Goal: Transaction & Acquisition: Subscribe to service/newsletter

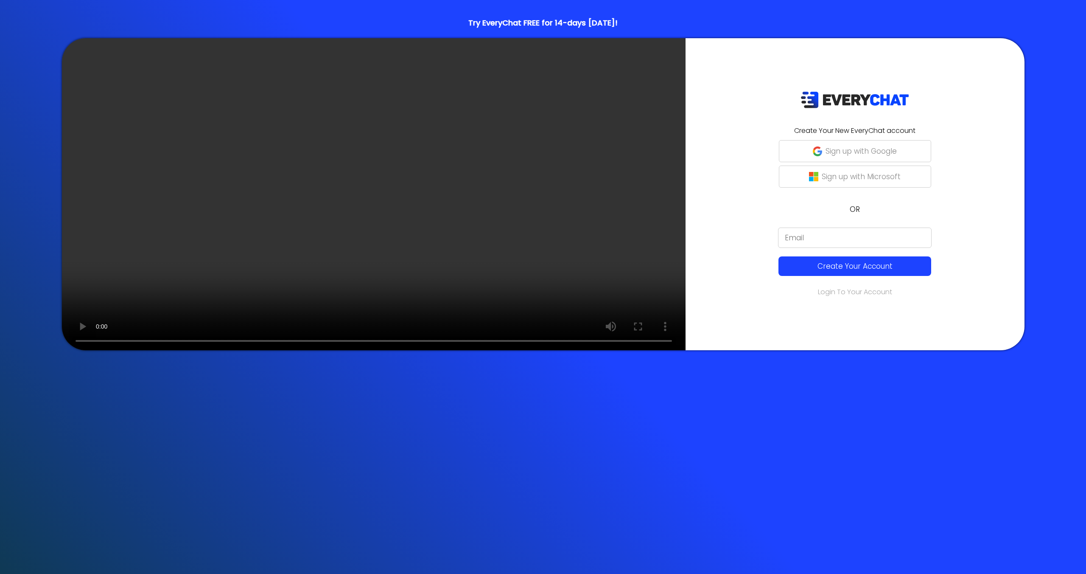
click at [778, 240] on input "email" at bounding box center [855, 237] width 154 height 20
type input "ashlync@cititurf.com"
click at [778, 272] on button "Create Your Account" at bounding box center [854, 266] width 153 height 20
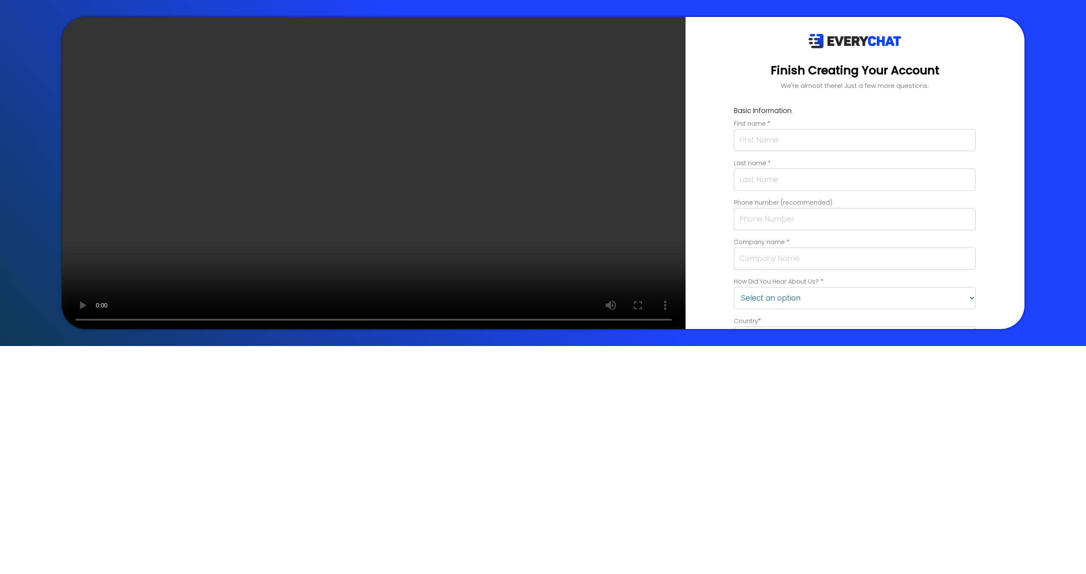
click at [734, 139] on input "text" at bounding box center [855, 140] width 242 height 22
type input "Ashlyn"
type input "Conkle"
type input "4693076175"
click at [734, 268] on input "text" at bounding box center [855, 258] width 242 height 22
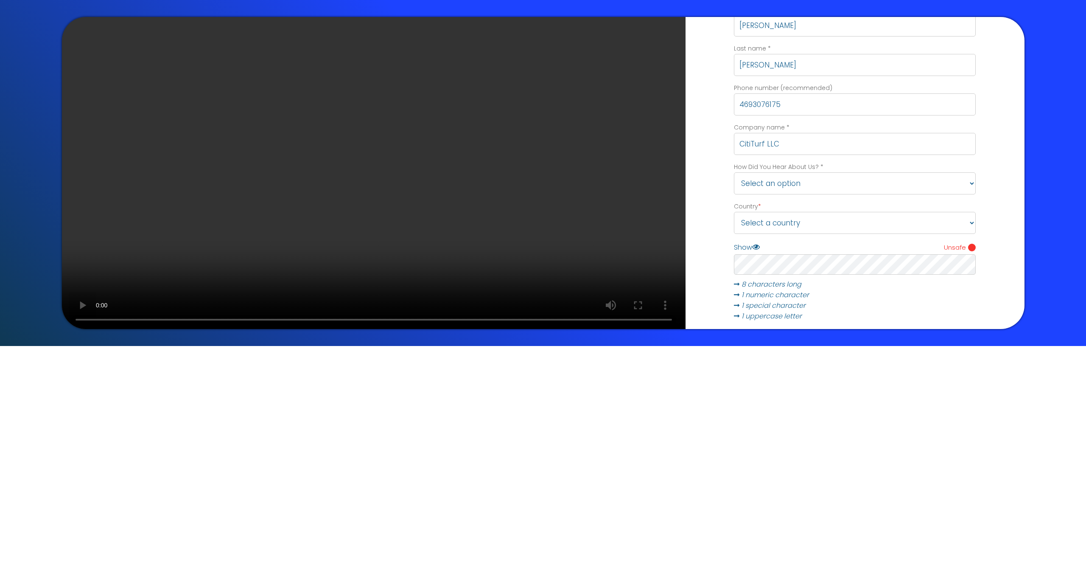
scroll to position [96, 0]
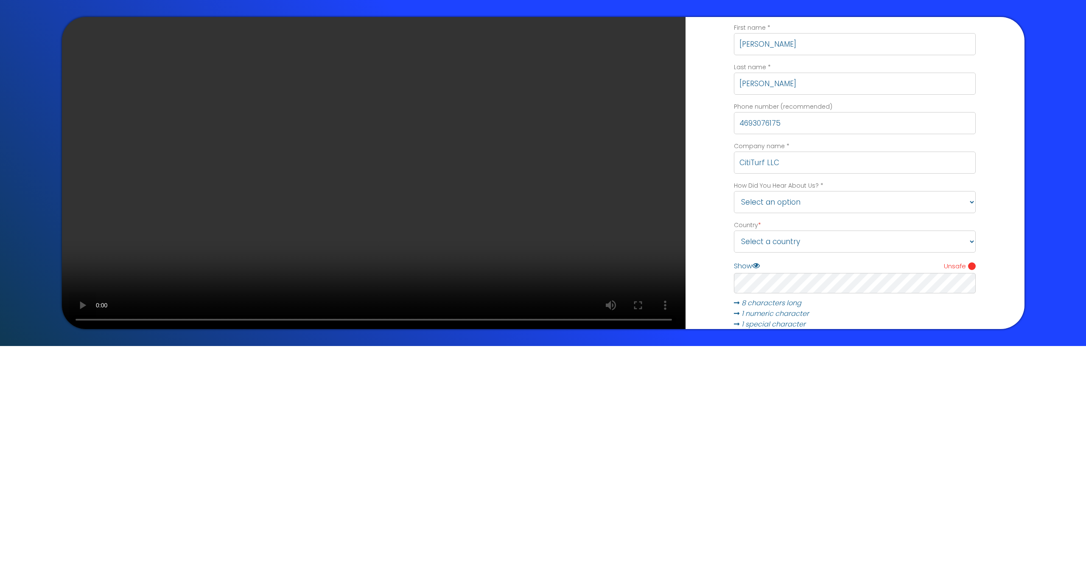
type input "CitiTurf LLC"
click at [734, 205] on select "Select an option Friend/Colleague Conference/Event Google Search Facebook YouTu…" at bounding box center [855, 202] width 242 height 22
select select "Other"
click at [734, 191] on select "Select an option Friend/Colleague Conference/Event Google Search Facebook YouTu…" at bounding box center [855, 202] width 242 height 22
click at [734, 238] on select "Select a country United States Canada Australia" at bounding box center [855, 241] width 242 height 22
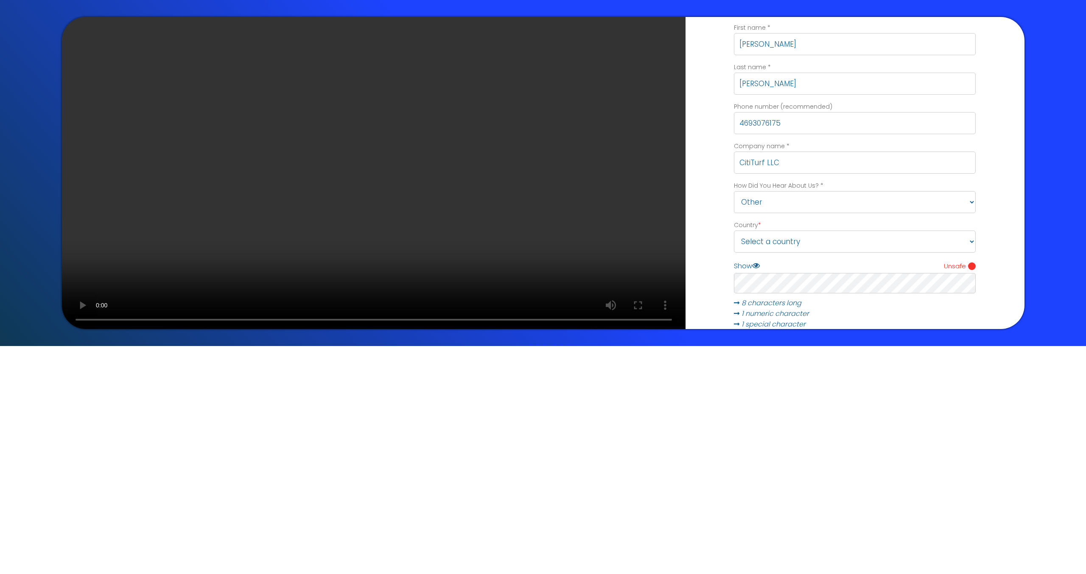
select select "us"
click at [734, 230] on select "Select a country United States Canada Australia" at bounding box center [855, 241] width 242 height 22
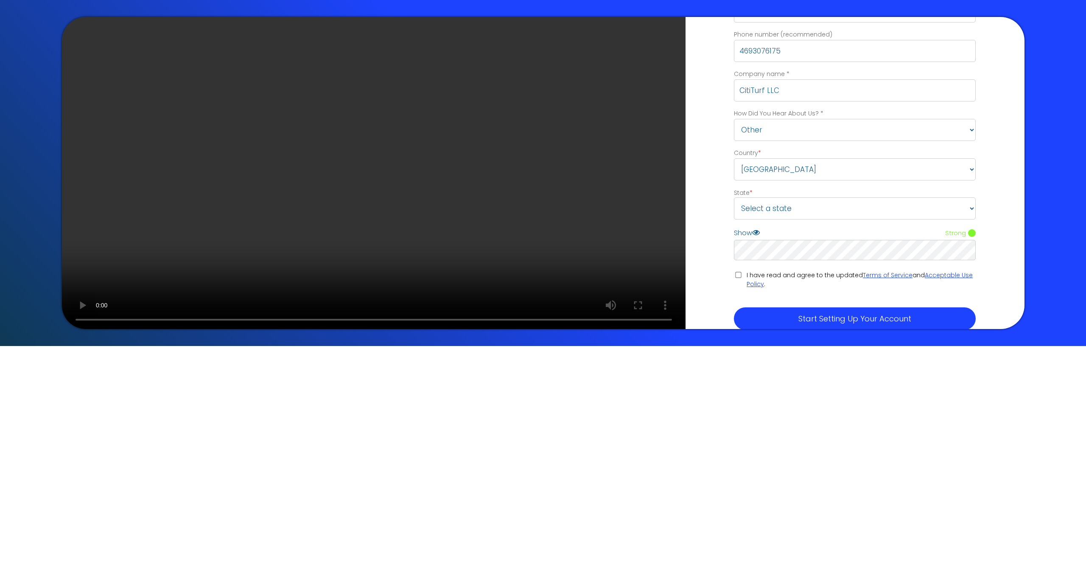
click at [686, 248] on div "Finish Creating Your Account We're almost there! Just a few more questions. Bas…" at bounding box center [855, 173] width 339 height 312
click at [735, 273] on input "I have read and agree to the updated Terms of Service and Acceptable Use Policy…" at bounding box center [738, 275] width 6 height 6
checkbox input "true"
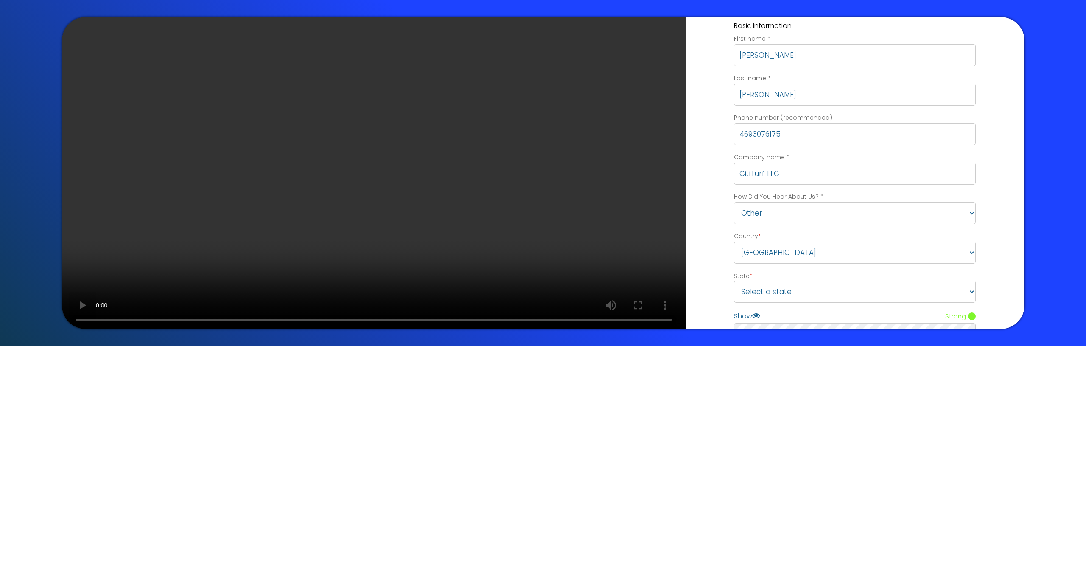
scroll to position [108, 0]
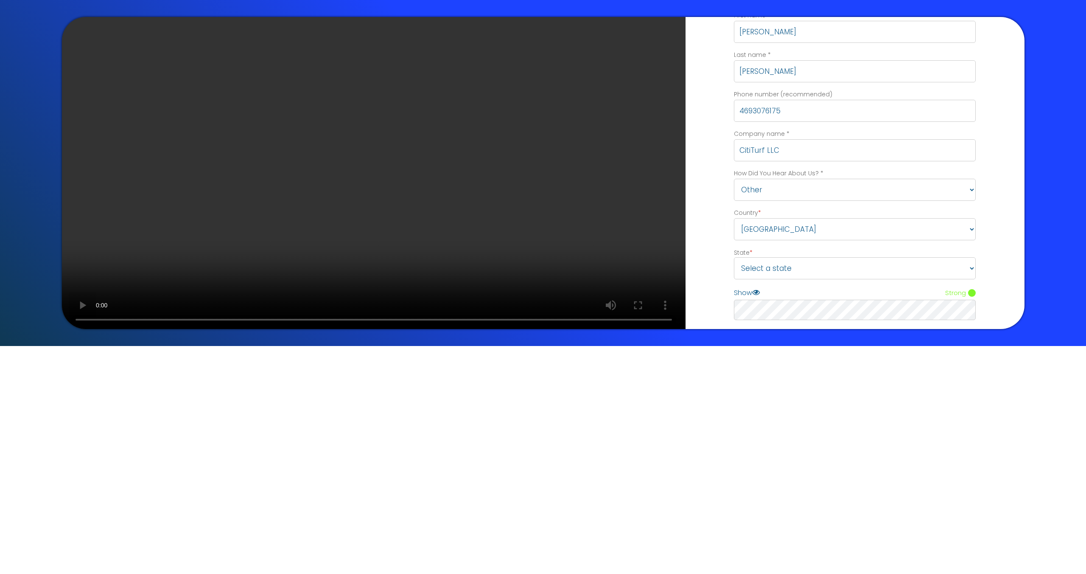
click at [734, 192] on select "Select an option Friend/Colleague Conference/Event Google Search Facebook YouTu…" at bounding box center [855, 190] width 242 height 22
select select "Colleague"
click at [734, 179] on select "Select an option Friend/Colleague Conference/Event Google Search Facebook YouTu…" at bounding box center [855, 190] width 242 height 22
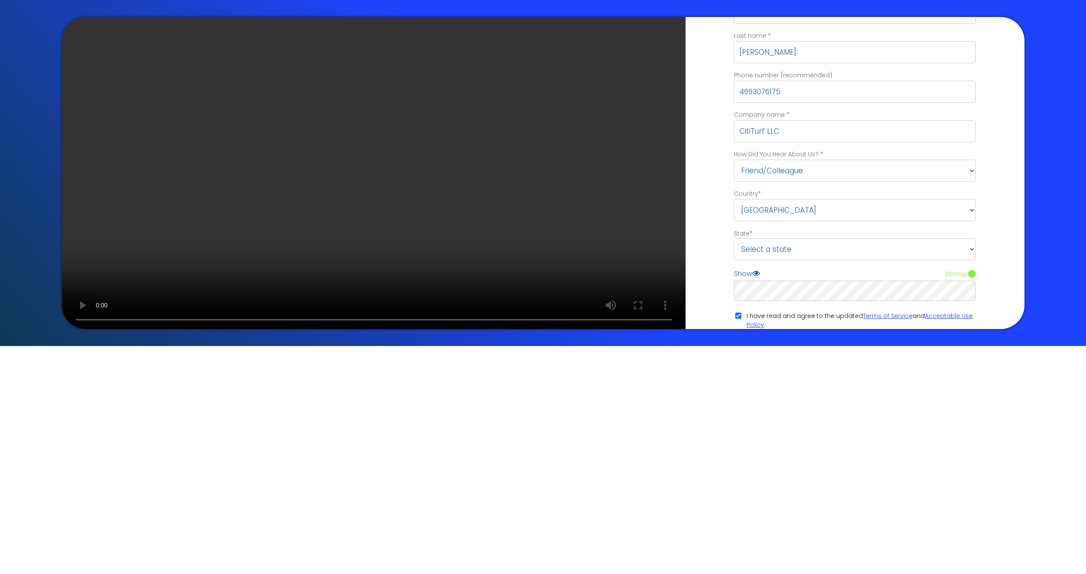
scroll to position [146, 0]
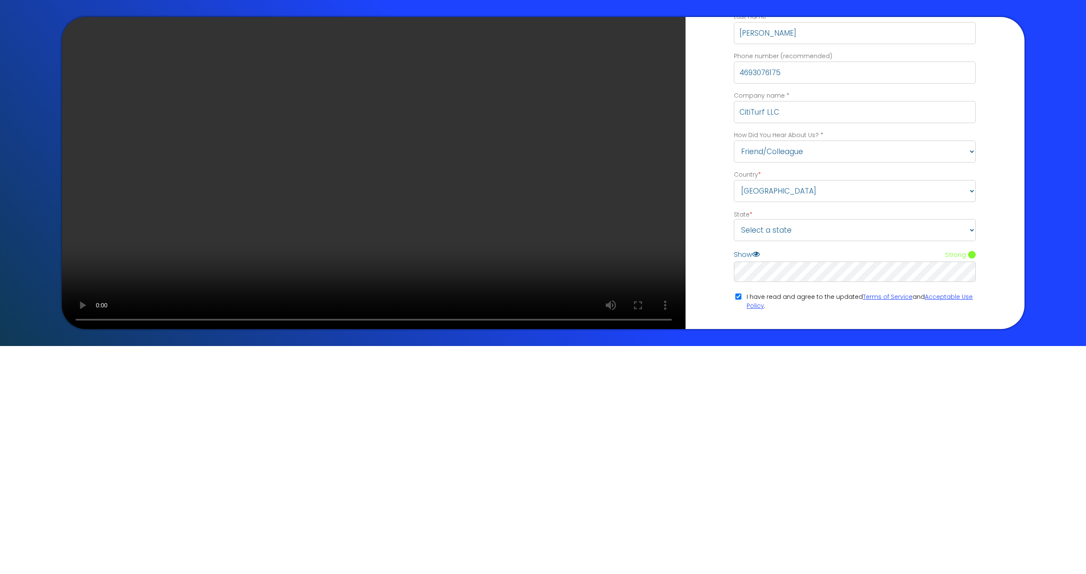
click at [734, 227] on select "Select a state Alabama Alaska Arizona Arkansas California Colorado Connecticut …" at bounding box center [855, 230] width 242 height 22
select select "TX"
click at [734, 219] on select "Select a state Alabama Alaska Arizona Arkansas California Colorado Connecticut …" at bounding box center [855, 230] width 242 height 22
click at [686, 264] on div "Finish Creating Your Account We're almost there! Just a few more questions. Bas…" at bounding box center [855, 173] width 339 height 312
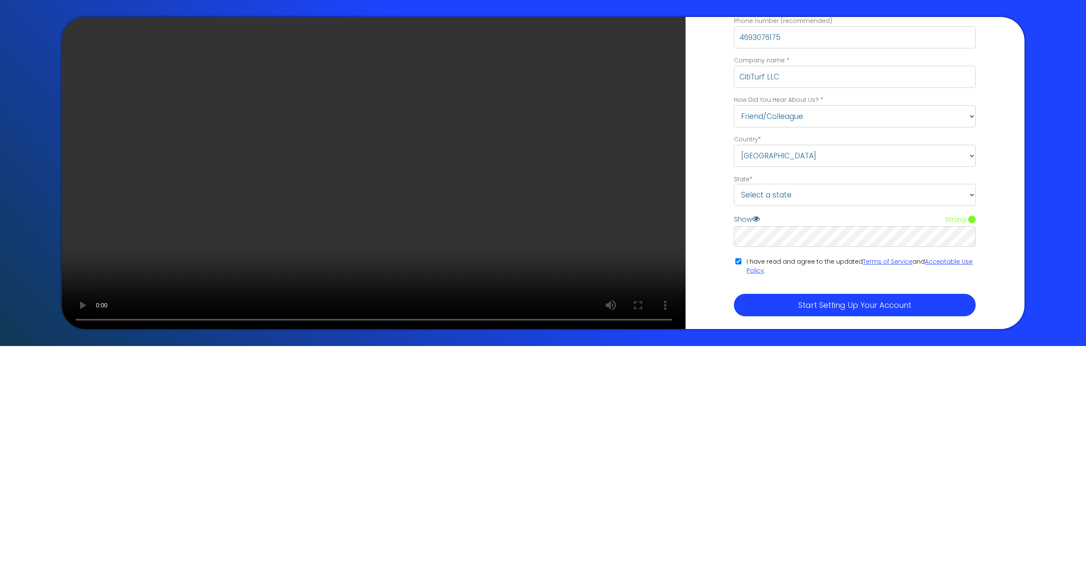
scroll to position [190, 0]
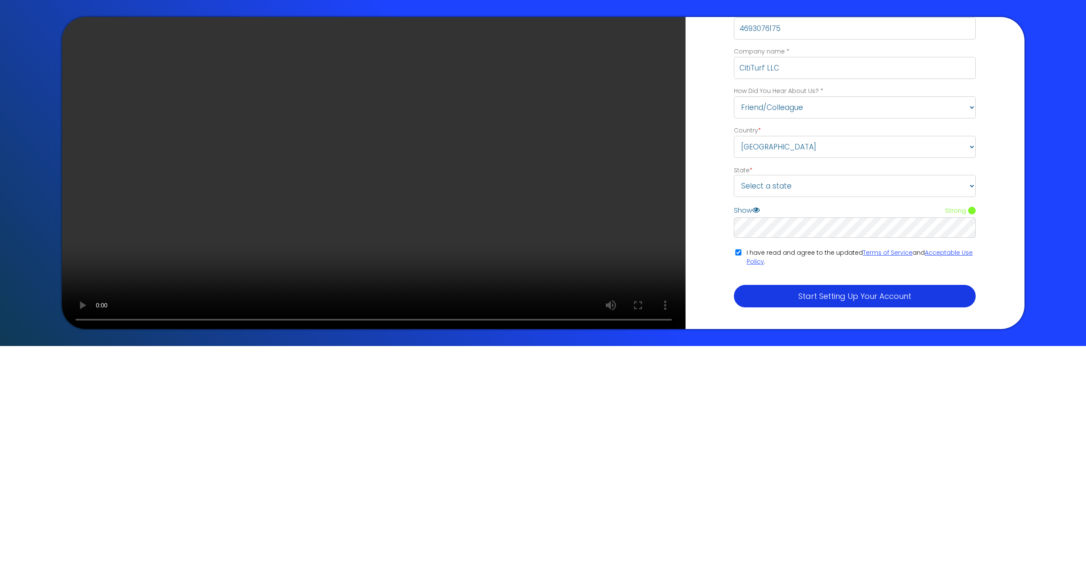
click at [738, 298] on p "Start Setting Up Your Account" at bounding box center [854, 295] width 233 height 11
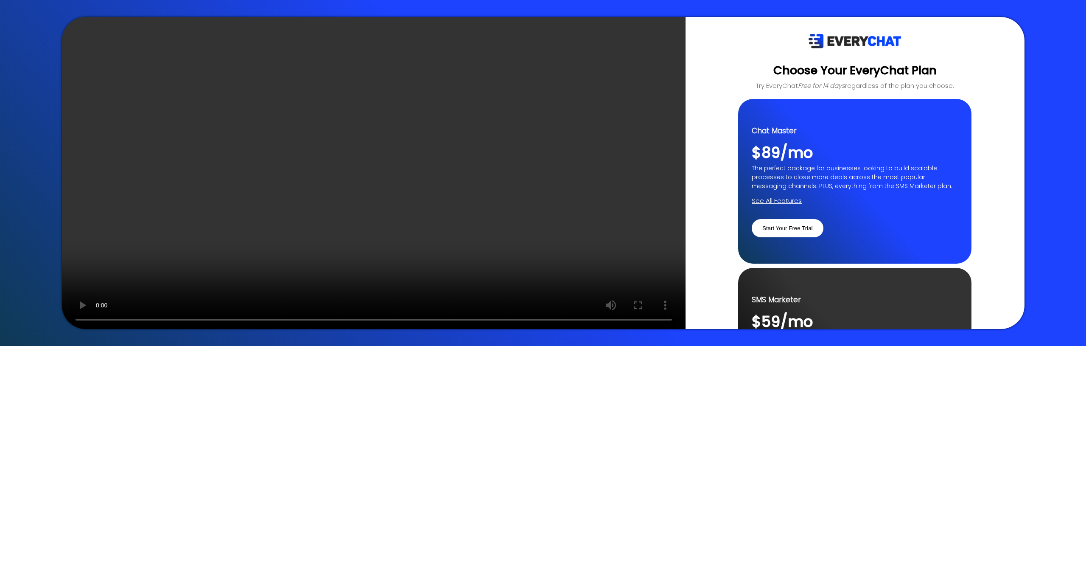
click at [752, 229] on input "Start Your Free Trial" at bounding box center [788, 228] width 72 height 18
type input "Loading..."
